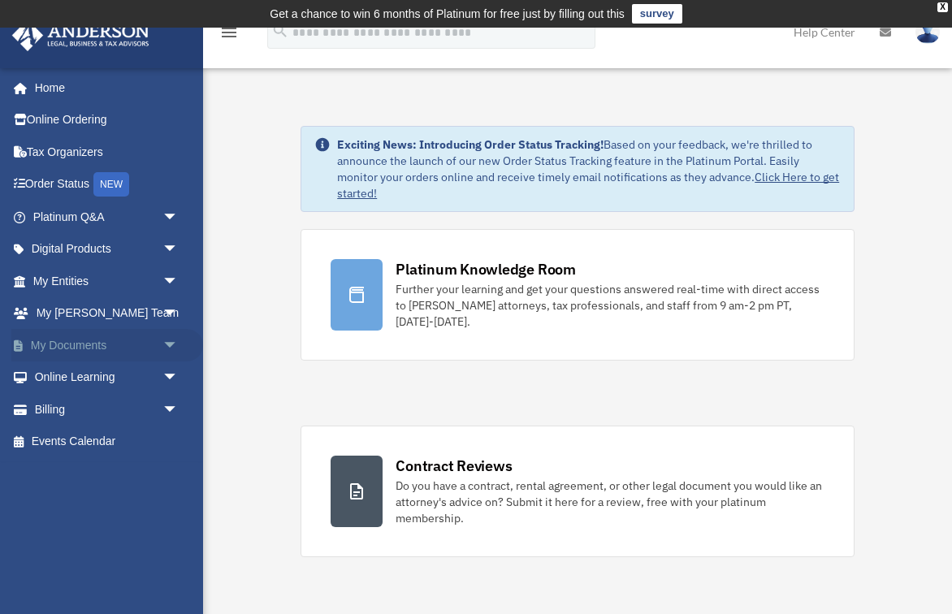
click at [169, 335] on span "arrow_drop_down" at bounding box center [178, 345] width 32 height 33
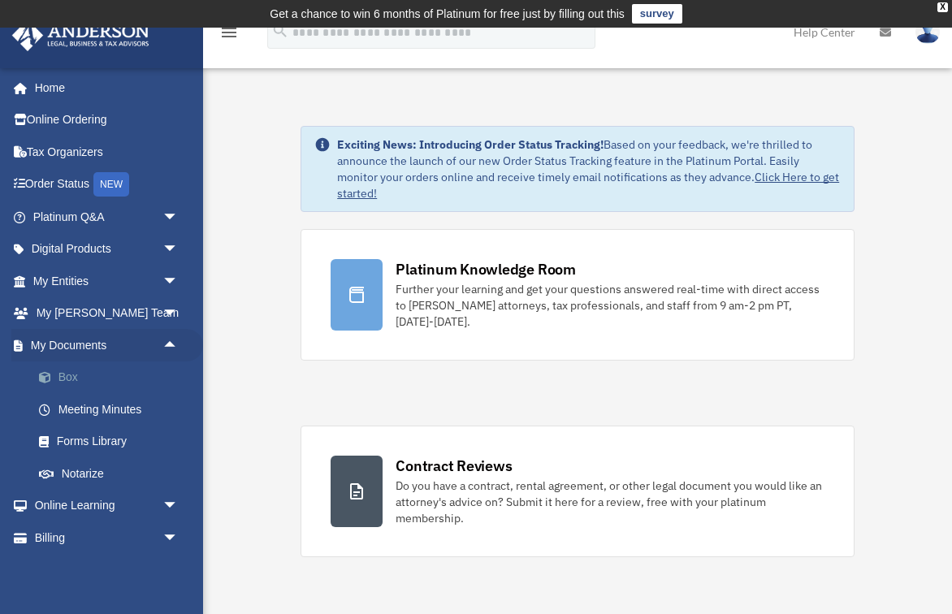
click at [77, 372] on link "Box" at bounding box center [113, 377] width 180 height 32
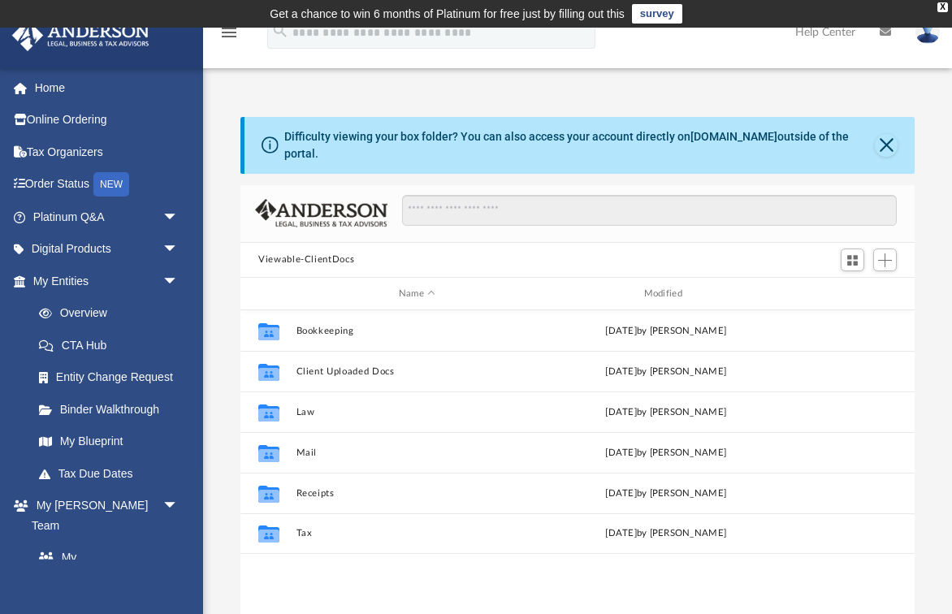
scroll to position [1, 1]
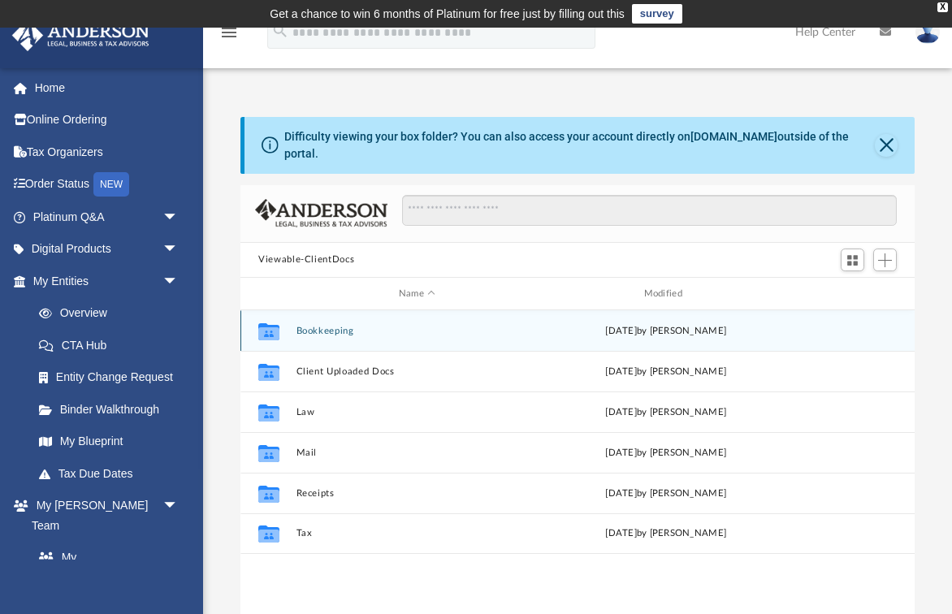
click at [313, 326] on button "Bookkeeping" at bounding box center [417, 331] width 242 height 11
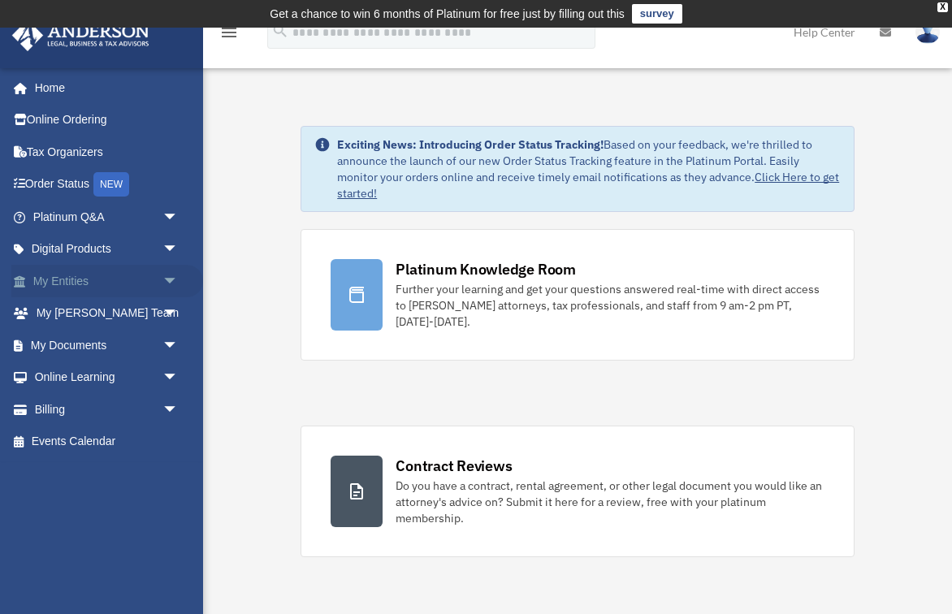
click at [165, 274] on span "arrow_drop_down" at bounding box center [178, 281] width 32 height 33
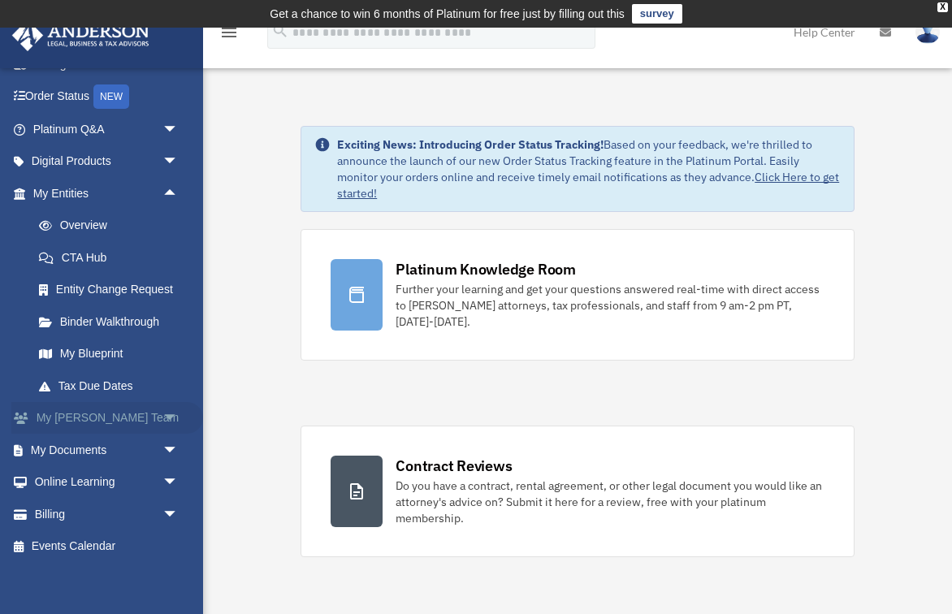
scroll to position [87, 0]
click at [162, 448] on span "arrow_drop_down" at bounding box center [178, 451] width 32 height 33
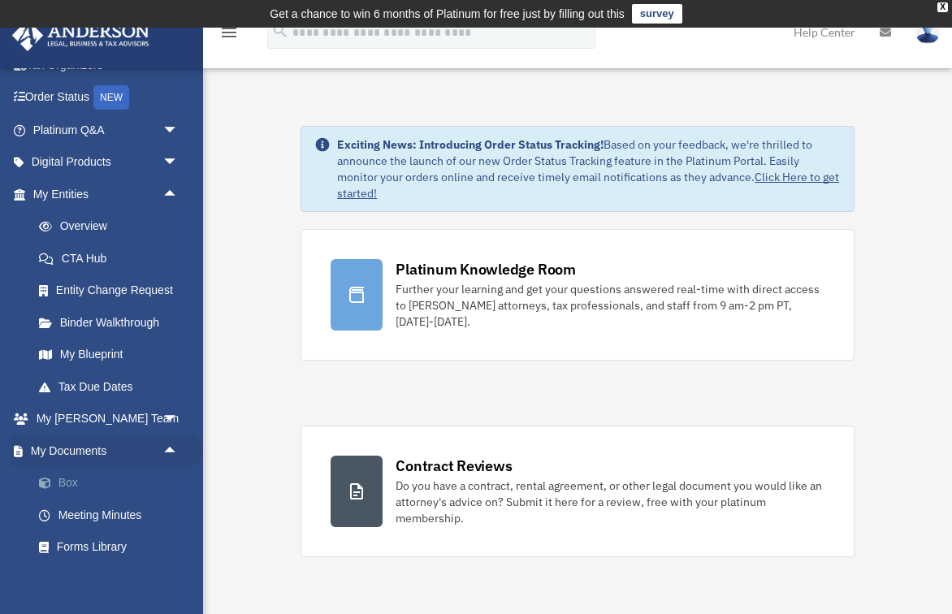
click at [76, 472] on link "Box" at bounding box center [113, 483] width 180 height 32
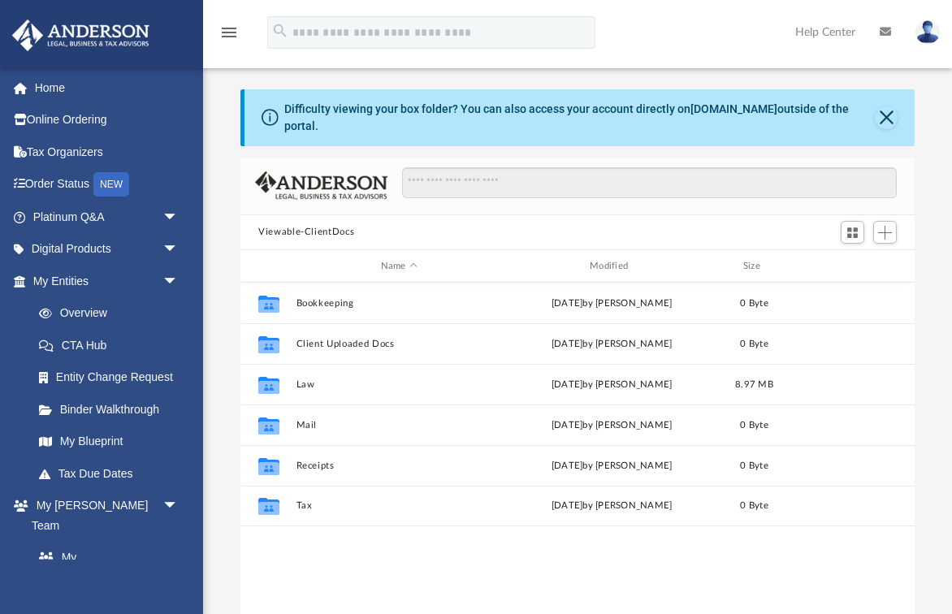
scroll to position [1, 1]
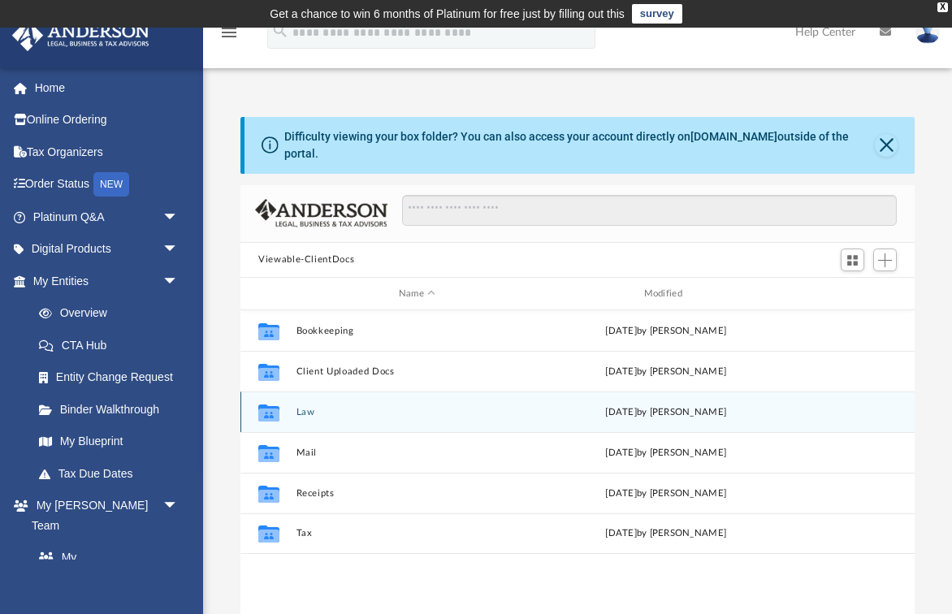
click at [306, 407] on button "Law" at bounding box center [417, 412] width 242 height 11
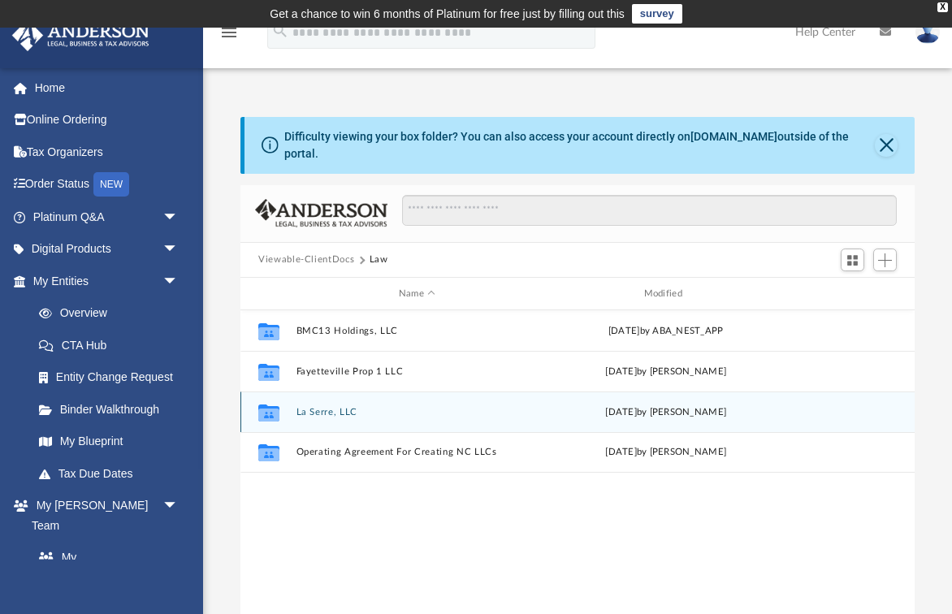
click at [306, 407] on button "La Serre, LLC" at bounding box center [417, 412] width 242 height 11
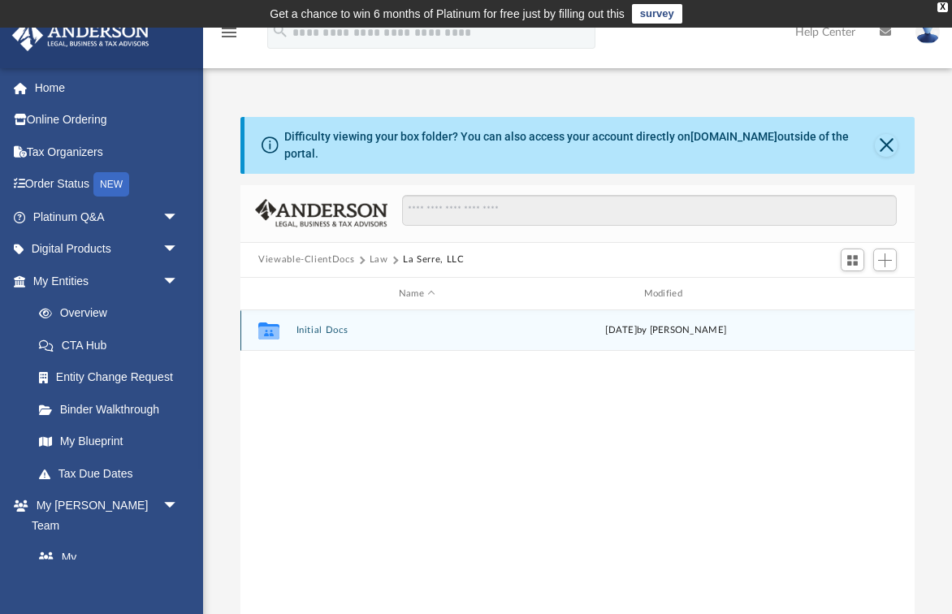
click at [325, 326] on button "Initial Docs" at bounding box center [417, 331] width 242 height 11
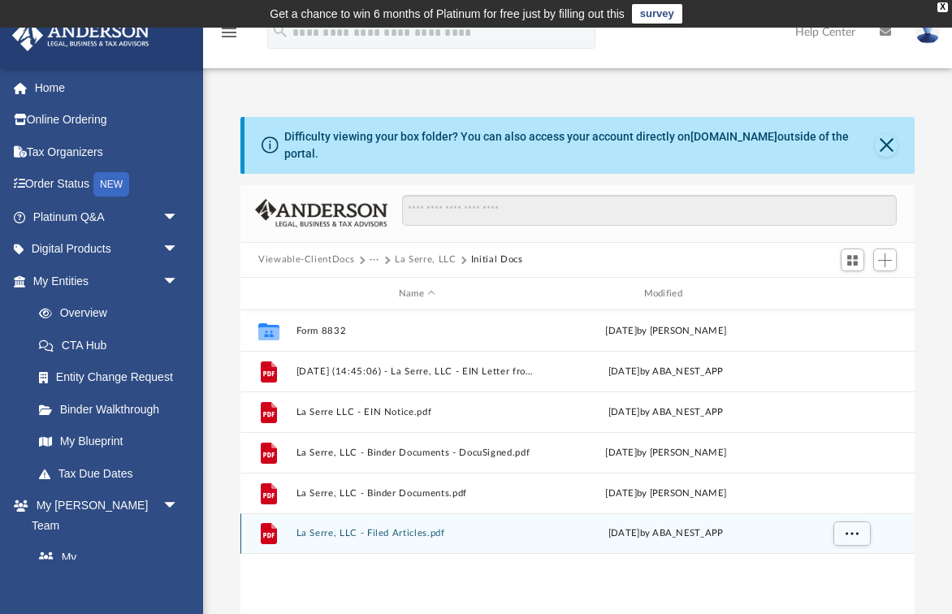
click at [408, 529] on button "La Serre, LLC - Filed Articles.pdf" at bounding box center [417, 534] width 242 height 11
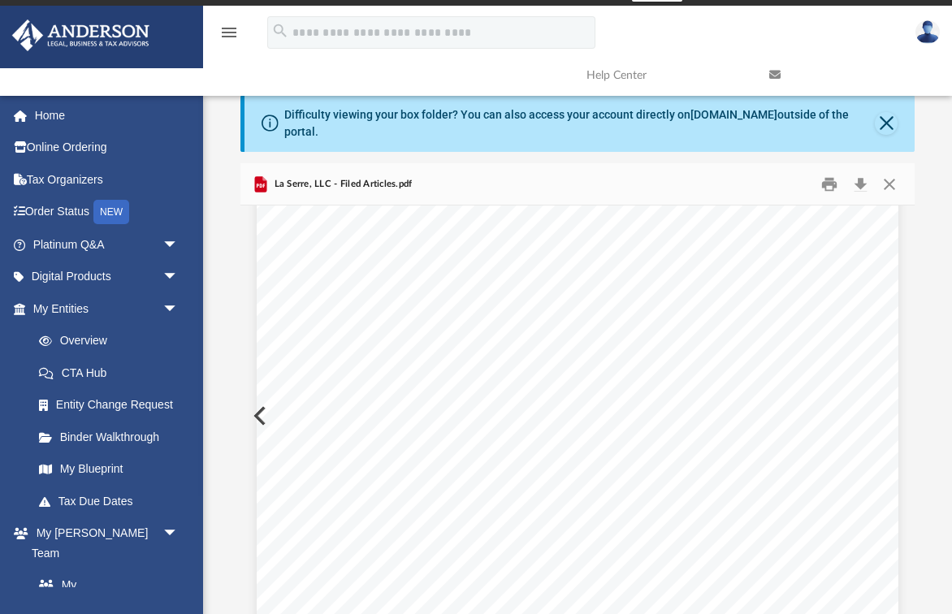
scroll to position [83, 0]
